Goal: Communication & Community: Answer question/provide support

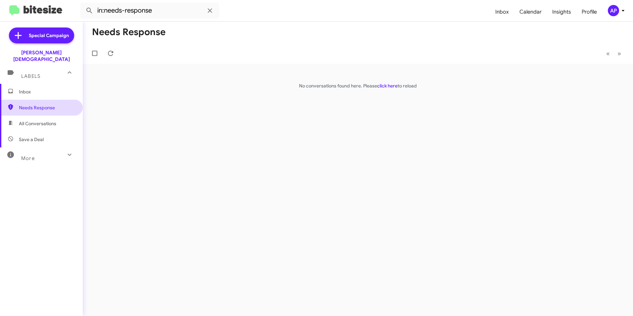
click at [42, 104] on span "Needs Response" at bounding box center [47, 107] width 56 height 7
click at [369, 125] on div "Needs Response « Previous » Next No conversations found here. Please click here…" at bounding box center [358, 169] width 551 height 295
click at [392, 86] on link "click here" at bounding box center [387, 86] width 21 height 6
click at [403, 167] on div "Needs Response « Previous » Next [PERSON_NAME] Needs Response I'm good Thanks a…" at bounding box center [358, 169] width 551 height 295
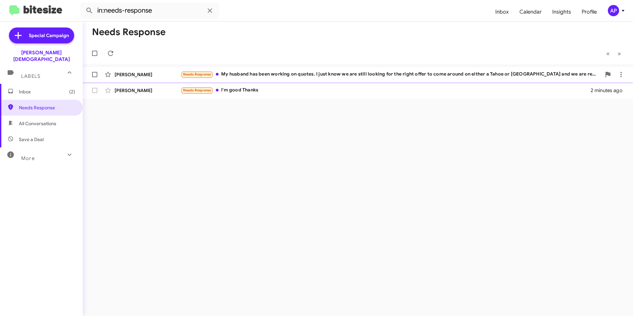
click at [195, 72] on span "Needs Response" at bounding box center [197, 74] width 28 height 4
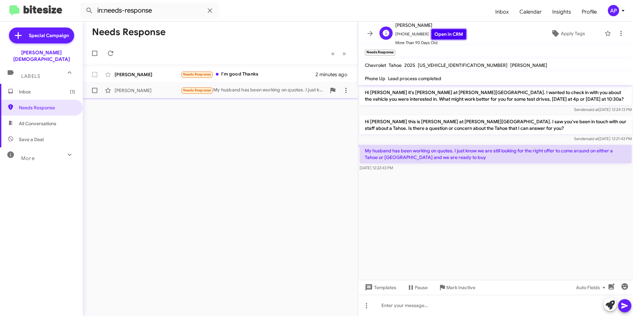
click at [436, 30] on link "Open in CRM" at bounding box center [449, 34] width 35 height 10
click at [225, 191] on div "Needs Response « Previous » Next [PERSON_NAME] Needs Response I'm good Thanks 3…" at bounding box center [220, 169] width 275 height 295
click at [243, 88] on div "Needs Response My husband has been working on quotes. I just know we are still …" at bounding box center [253, 90] width 145 height 8
click at [618, 30] on icon at bounding box center [622, 33] width 8 height 8
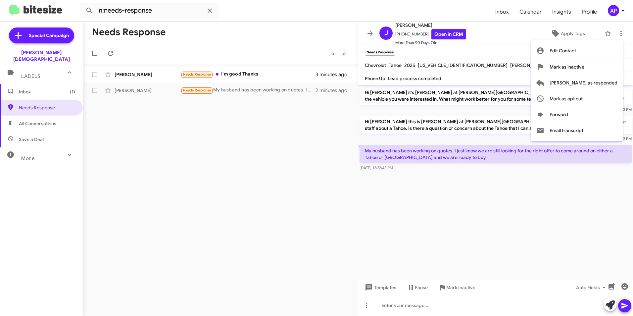
click at [472, 249] on div at bounding box center [316, 158] width 633 height 316
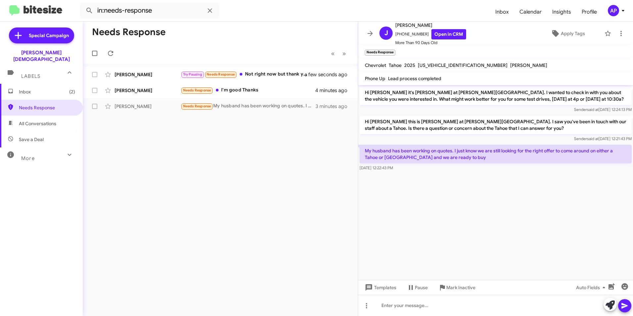
click at [484, 188] on cdk-virtual-scroll-viewport "Hi [PERSON_NAME] it's [PERSON_NAME] at [PERSON_NAME][GEOGRAPHIC_DATA]. I wanted…" at bounding box center [495, 182] width 275 height 195
click at [400, 306] on div at bounding box center [495, 305] width 275 height 21
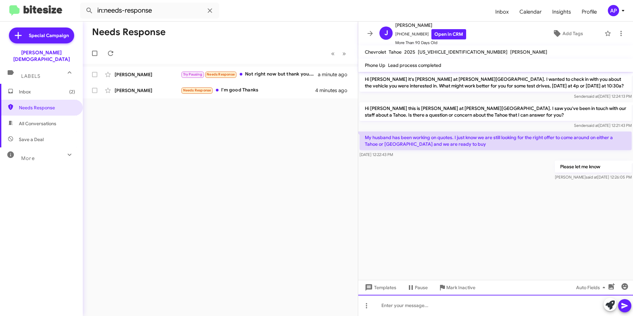
click at [395, 308] on div at bounding box center [495, 305] width 275 height 21
click at [623, 303] on icon at bounding box center [625, 306] width 8 height 8
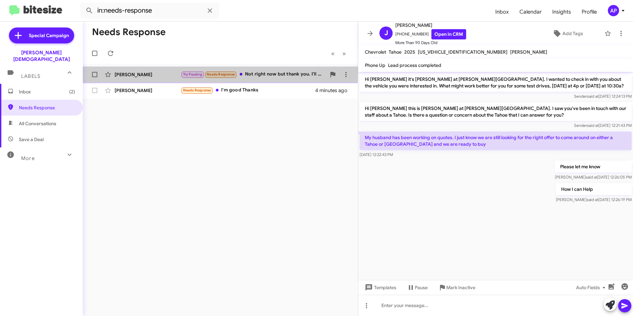
click at [127, 76] on div "[PERSON_NAME]" at bounding box center [148, 74] width 66 height 7
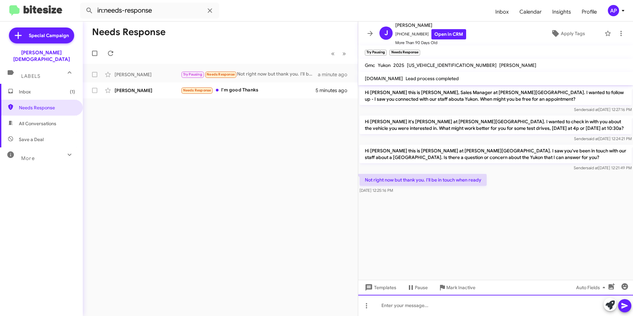
drag, startPoint x: 410, startPoint y: 308, endPoint x: 415, endPoint y: 308, distance: 4.6
click at [412, 308] on div at bounding box center [495, 305] width 275 height 21
click at [618, 31] on icon at bounding box center [622, 33] width 8 height 8
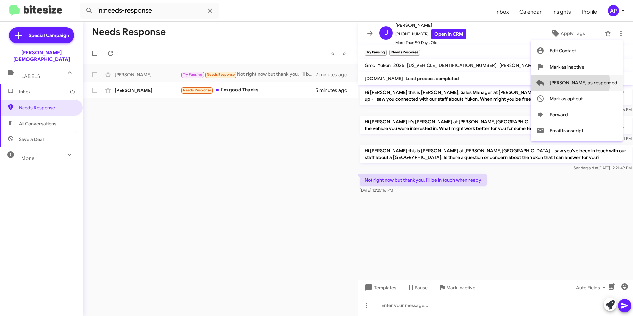
click at [597, 83] on span "[PERSON_NAME] as responded" at bounding box center [584, 83] width 68 height 16
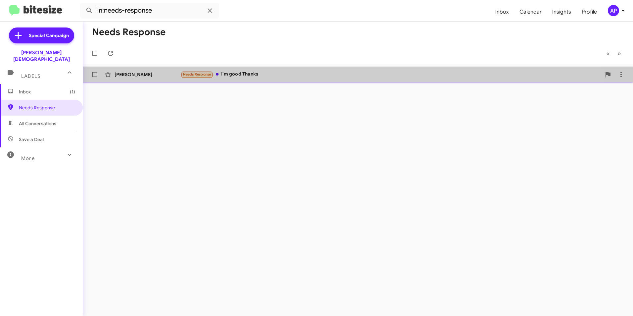
click at [240, 71] on div "Needs Response I'm good Thanks" at bounding box center [391, 75] width 421 height 8
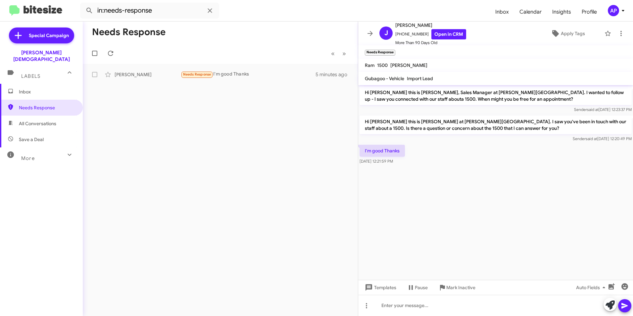
click at [261, 134] on div "Needs Response « Previous » Next [PERSON_NAME] Needs Response I'm good Thanks 5…" at bounding box center [220, 169] width 275 height 295
click at [223, 137] on div "Needs Response « Previous » Next [PERSON_NAME] Needs Response I'm good Thanks 5…" at bounding box center [220, 169] width 275 height 295
click at [226, 133] on div "Needs Response « Previous » Next [PERSON_NAME] Needs Response I'm good Thanks 5…" at bounding box center [220, 169] width 275 height 295
click at [257, 137] on div "Needs Response « Previous » Next [PERSON_NAME] Needs Response I'm good Thanks 5…" at bounding box center [220, 169] width 275 height 295
drag, startPoint x: 566, startPoint y: 211, endPoint x: 559, endPoint y: 217, distance: 9.9
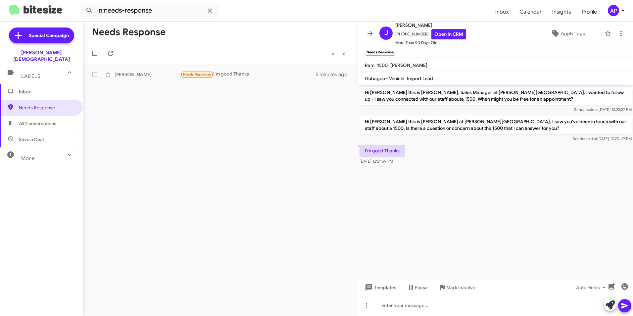
click at [568, 209] on cdk-virtual-scroll-viewport "Hi [PERSON_NAME] this is [PERSON_NAME], Sales Manager at [PERSON_NAME][GEOGRAPH…" at bounding box center [495, 182] width 275 height 195
click at [247, 96] on div "Needs Response « Previous » Next [PERSON_NAME] Needs Response I'm good Thanks 7…" at bounding box center [220, 169] width 275 height 295
click at [33, 104] on span "Needs Response" at bounding box center [47, 107] width 56 height 7
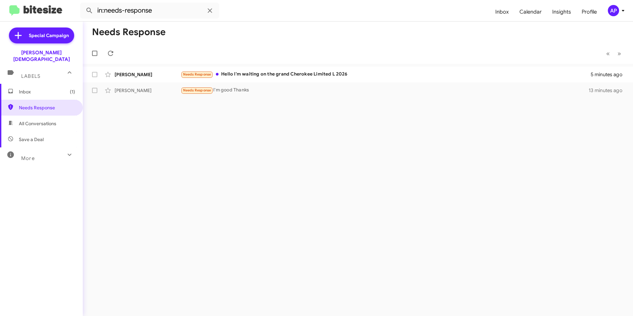
drag, startPoint x: 395, startPoint y: 156, endPoint x: 402, endPoint y: 144, distance: 13.7
click at [395, 155] on div "Needs Response « Previous » Next [PERSON_NAME] Needs Response Hello I'm waiting…" at bounding box center [358, 169] width 551 height 295
click at [165, 141] on div "Needs Response « Previous » Next [PERSON_NAME] Needs Response Hello I'm waiting…" at bounding box center [358, 169] width 551 height 295
click at [39, 104] on span "Needs Response" at bounding box center [47, 107] width 56 height 7
click at [29, 104] on span "Needs Response" at bounding box center [47, 107] width 56 height 7
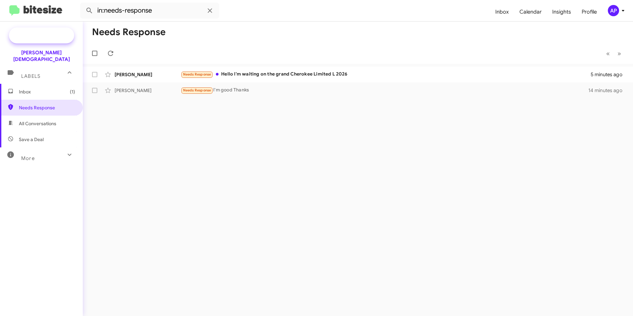
click at [48, 33] on span "Special Campaign" at bounding box center [49, 35] width 40 height 7
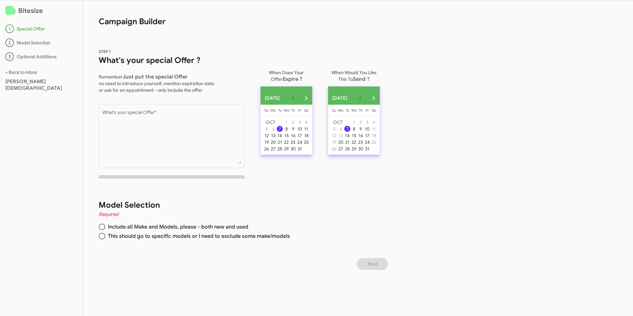
click at [362, 221] on div "Model Selection Required Include all Make and Models, please - both new and use…" at bounding box center [237, 221] width 308 height 74
click at [515, 98] on div "Bitesize 1 Special Offer 2 Model Selection 3 Optional Additions < Back to inbox…" at bounding box center [316, 158] width 633 height 316
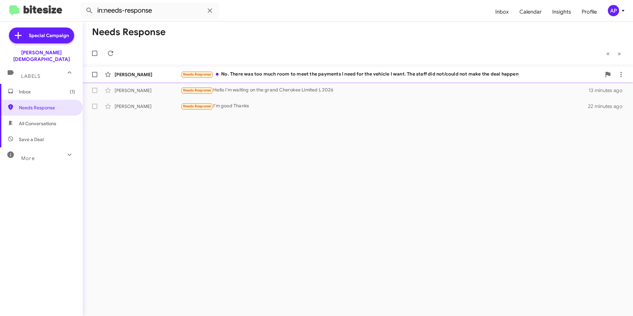
click at [138, 74] on div "[PERSON_NAME]" at bounding box center [148, 74] width 66 height 7
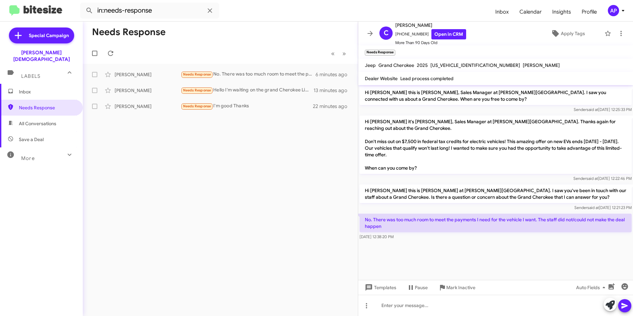
click at [190, 126] on div "Needs Response « Previous » Next [PERSON_NAME] Needs Response No. There was too…" at bounding box center [220, 169] width 275 height 295
click at [49, 104] on span "Needs Response" at bounding box center [47, 107] width 56 height 7
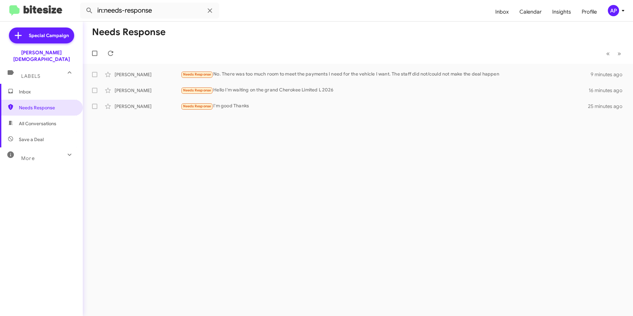
click at [370, 168] on div "Needs Response « Previous » Next [PERSON_NAME] Needs Response No. There was too…" at bounding box center [358, 169] width 551 height 295
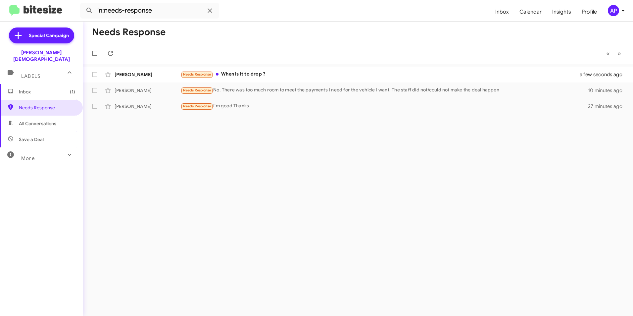
click at [325, 145] on div "Needs Response « Previous » Next [PERSON_NAME] Needs Response When is it to dro…" at bounding box center [358, 169] width 551 height 295
drag, startPoint x: 165, startPoint y: 161, endPoint x: 191, endPoint y: 154, distance: 26.5
click at [167, 161] on div "Needs Response « Previous » Next [PERSON_NAME] Needs Response When is it to dro…" at bounding box center [358, 169] width 551 height 295
